Goal: Task Accomplishment & Management: Manage account settings

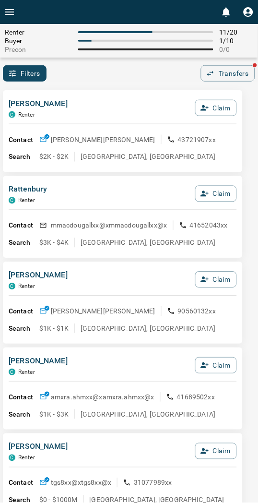
click at [135, 104] on div "[PERSON_NAME] C Renter Claim" at bounding box center [123, 111] width 228 height 26
click at [135, 90] on div "[PERSON_NAME] C Renter Claim Contact [PERSON_NAME] [PERSON_NAME].yk.jiaxx@x 437…" at bounding box center [123, 131] width 240 height 82
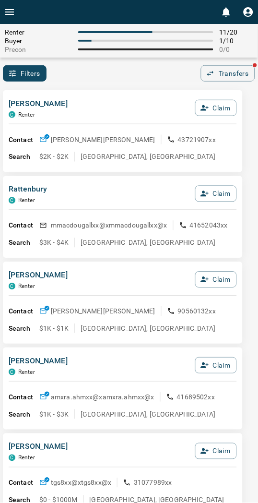
click at [113, 90] on div "[PERSON_NAME] C Renter Claim Contact [PERSON_NAME] [PERSON_NAME].yk.jiaxx@x 437…" at bounding box center [123, 131] width 240 height 82
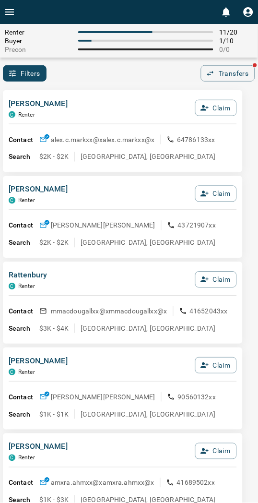
click at [105, 107] on div "[PERSON_NAME] Claim" at bounding box center [123, 111] width 228 height 26
click at [128, 71] on div "Filters 0 Transfers" at bounding box center [129, 73] width 258 height 16
click at [135, 73] on div "Filters 0 Transfers" at bounding box center [129, 73] width 258 height 16
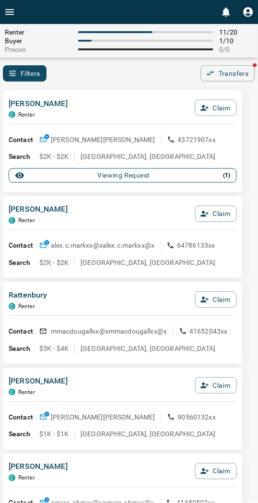
click at [83, 176] on div "Viewing Request ( 1 )" at bounding box center [123, 176] width 216 height 10
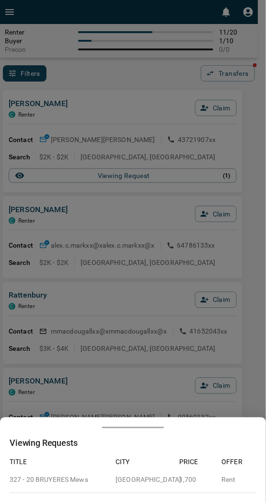
click at [92, 130] on div at bounding box center [133, 251] width 266 height 503
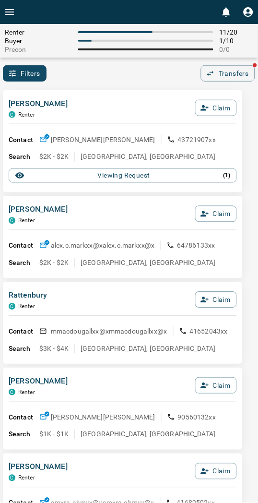
click at [140, 95] on div "[PERSON_NAME] C Renter Claim Contact [PERSON_NAME] [PERSON_NAME].yk.jiaxx@x 437…" at bounding box center [123, 141] width 240 height 102
click at [94, 107] on div "[PERSON_NAME] C Renter Claim" at bounding box center [123, 111] width 228 height 26
click at [96, 177] on div "Viewing Request ( 1 )" at bounding box center [123, 176] width 216 height 10
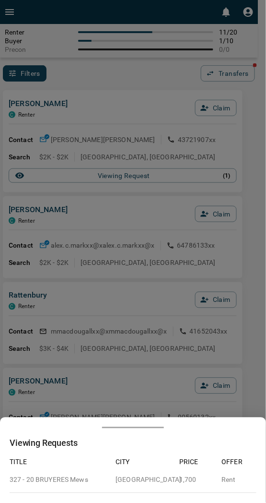
click at [95, 139] on div at bounding box center [133, 251] width 266 height 503
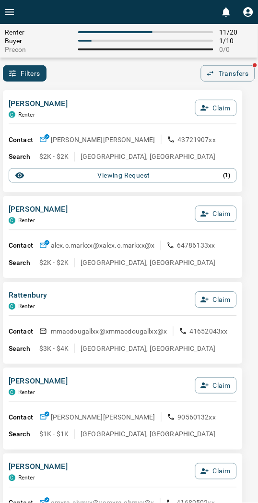
click at [88, 131] on div "Contact [PERSON_NAME] [PERSON_NAME].yk.jiaxx@x 43721907xx Search $2K - $2K [GEO…" at bounding box center [123, 154] width 228 height 60
click at [73, 98] on div "[PERSON_NAME] C Renter Claim" at bounding box center [123, 111] width 228 height 26
